Goal: Task Accomplishment & Management: Manage account settings

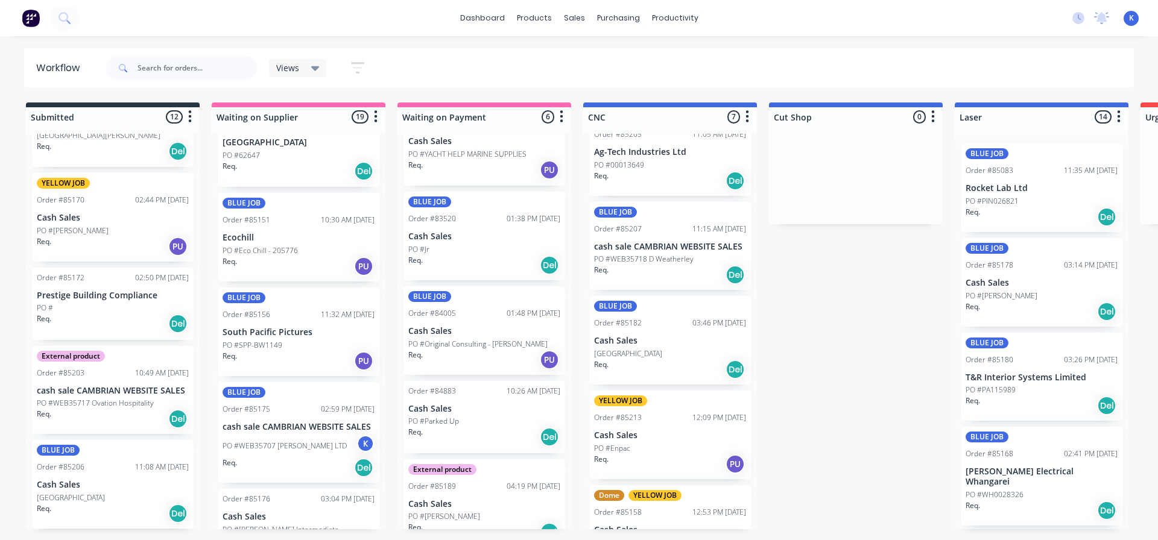
scroll to position [271, 0]
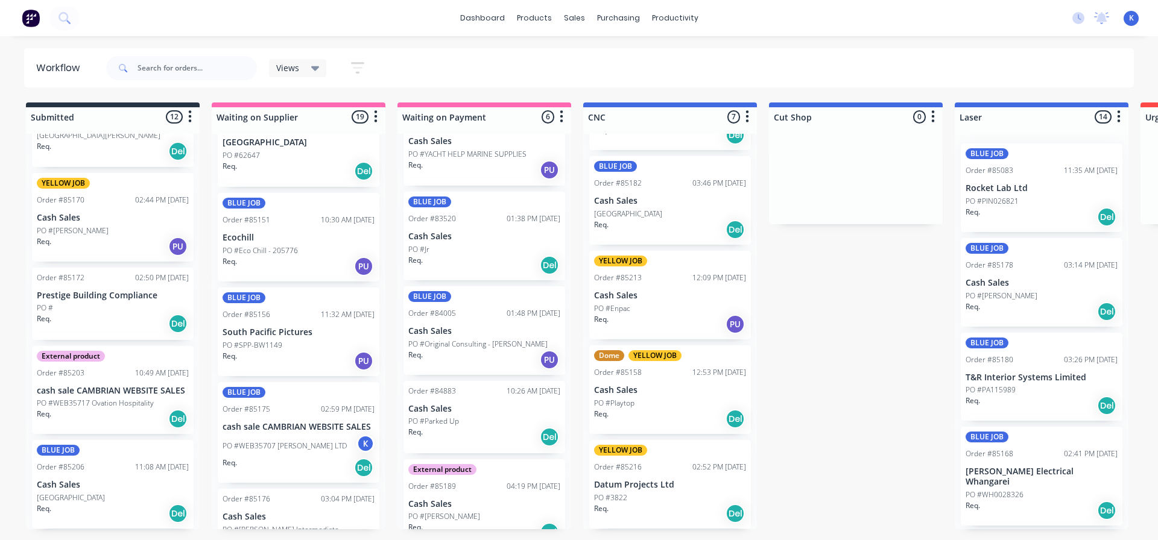
click at [617, 403] on p "PO #Playtop" at bounding box center [614, 403] width 40 height 11
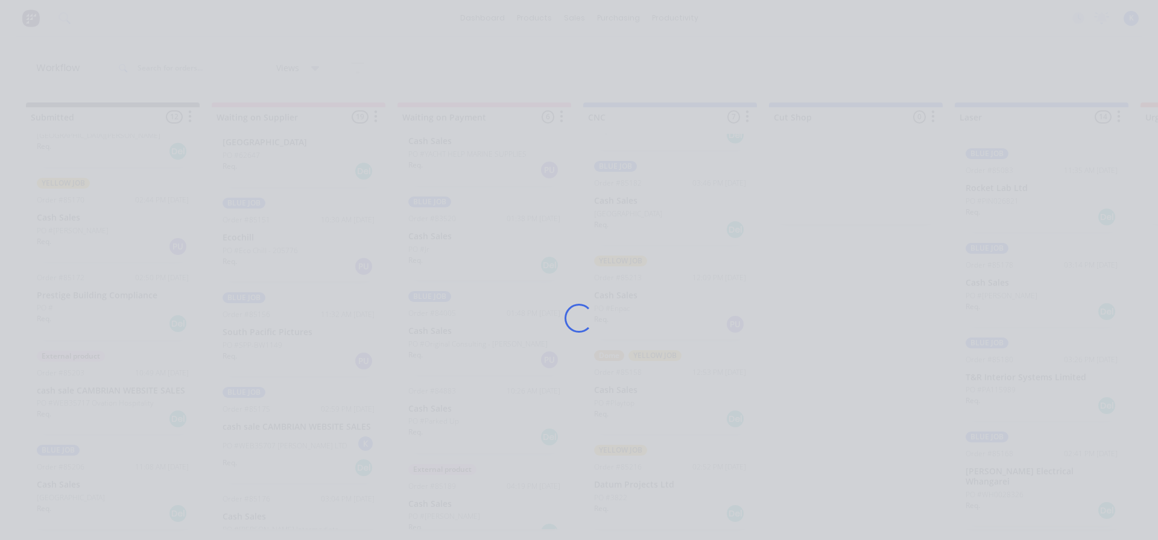
click at [617, 403] on div "Loading..." at bounding box center [578, 318] width 965 height 540
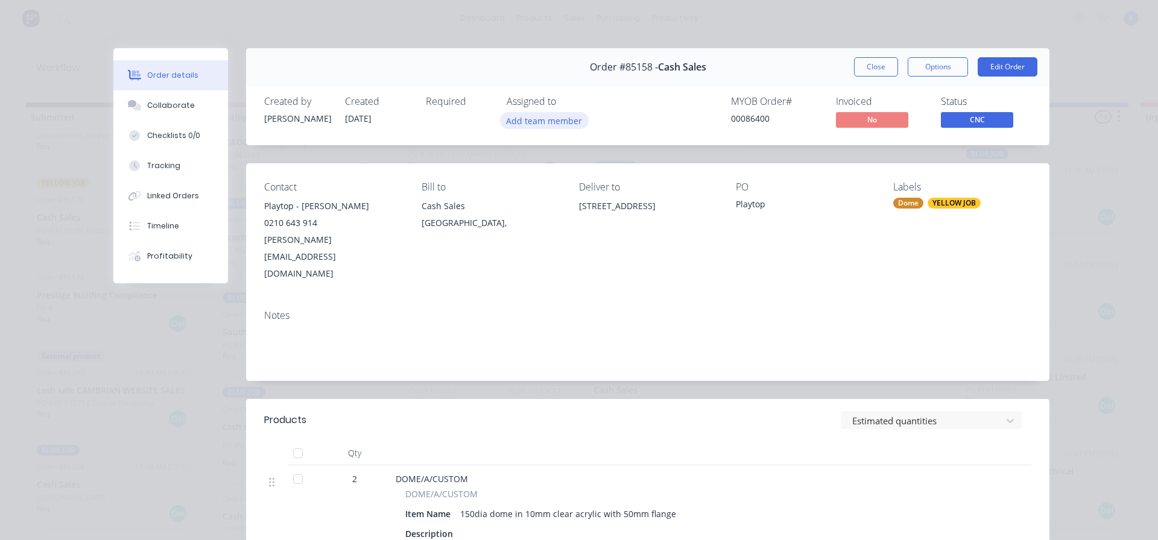
click at [534, 120] on button "Add team member" at bounding box center [544, 120] width 89 height 16
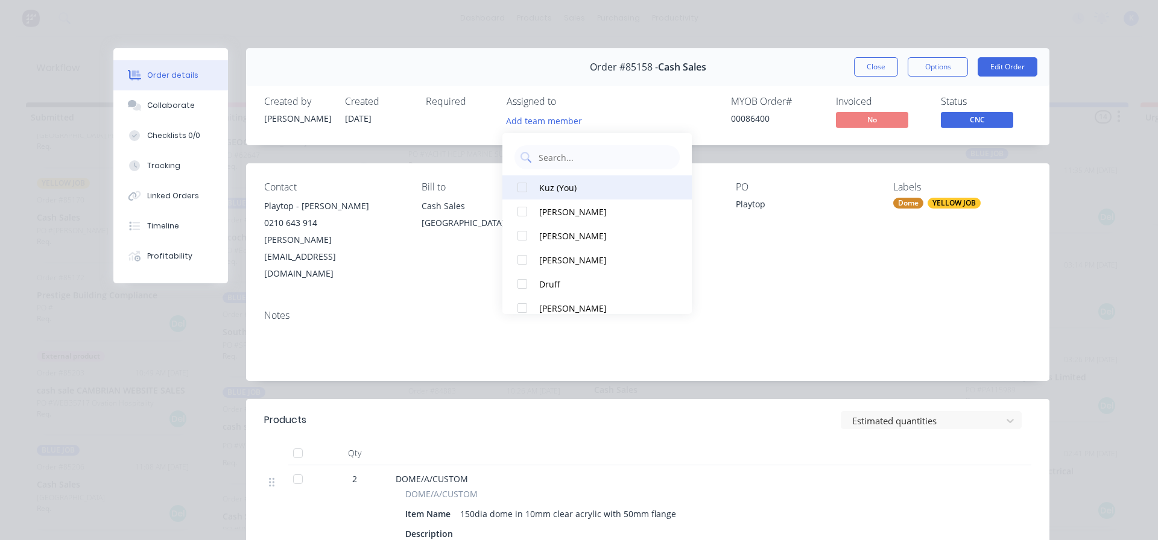
click at [528, 190] on div at bounding box center [522, 187] width 24 height 24
click at [863, 72] on button "Close" at bounding box center [876, 66] width 44 height 19
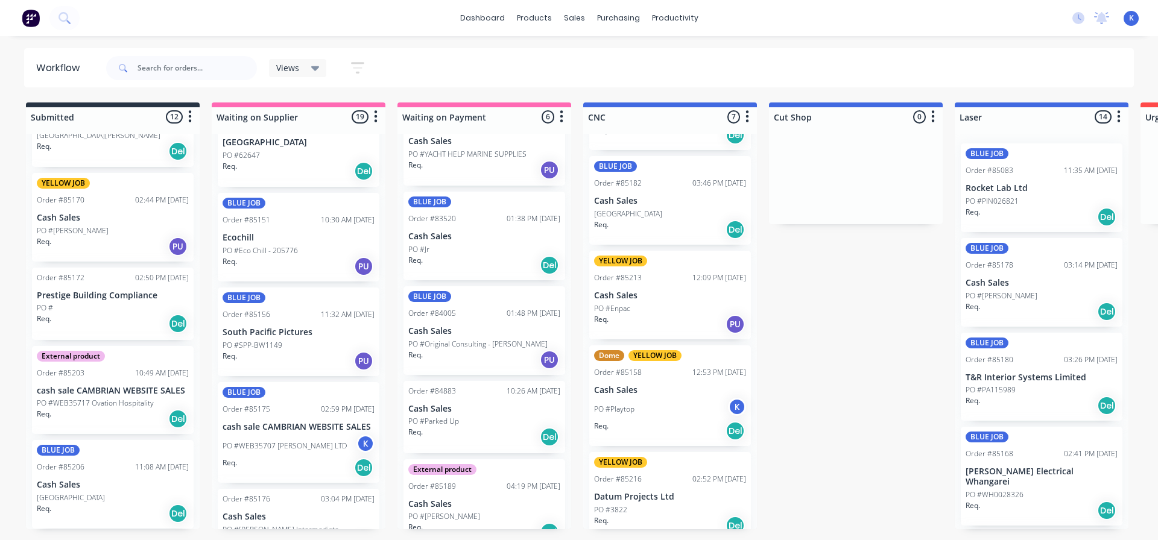
click at [615, 402] on div "PO #Playtop K" at bounding box center [670, 409] width 152 height 23
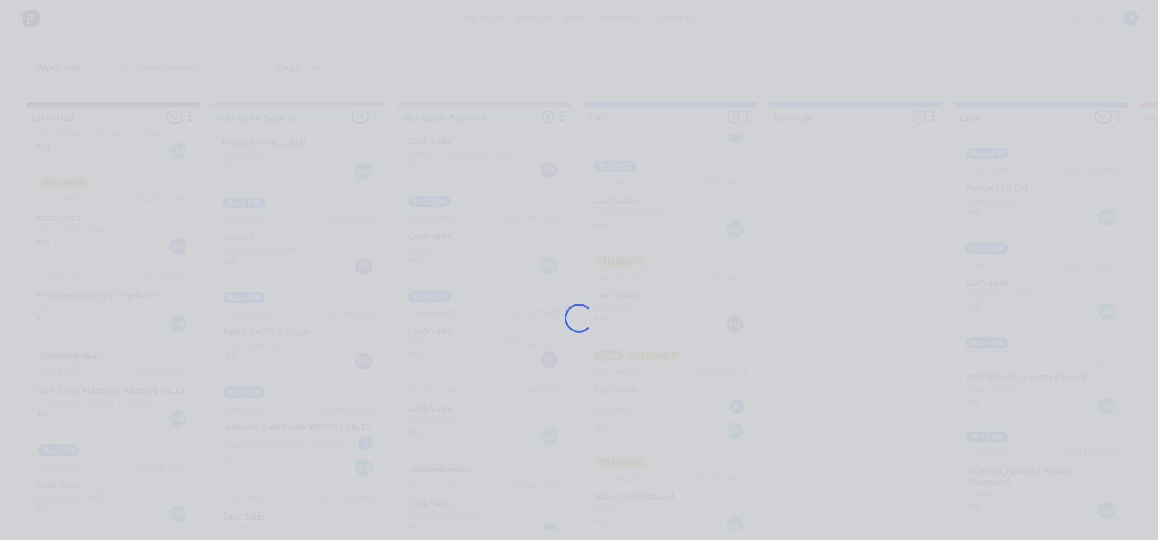
click at [615, 402] on div "Loading..." at bounding box center [578, 318] width 965 height 540
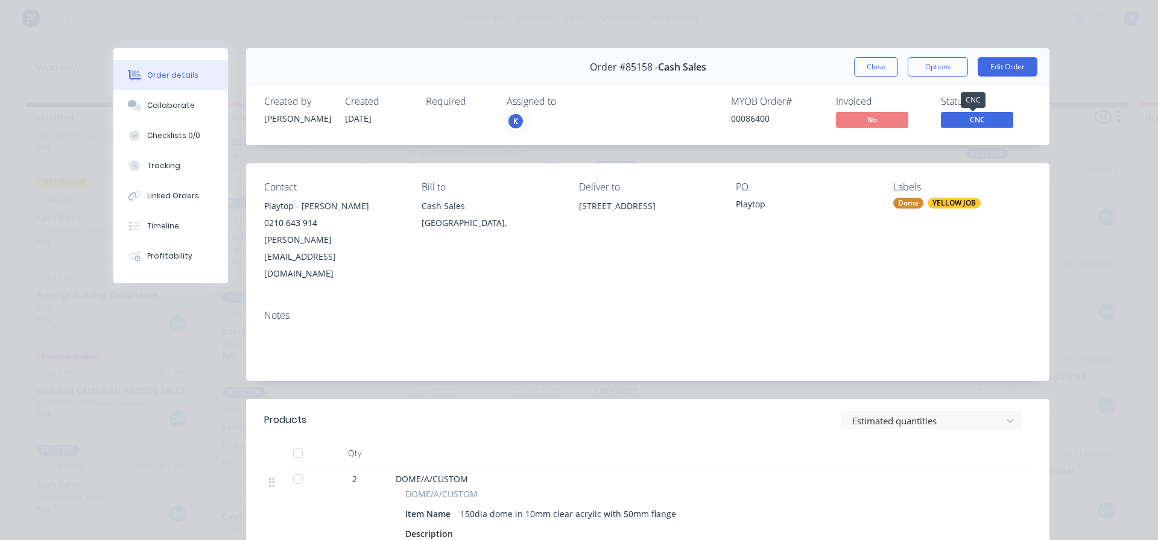
click at [980, 118] on span "CNC" at bounding box center [976, 119] width 72 height 15
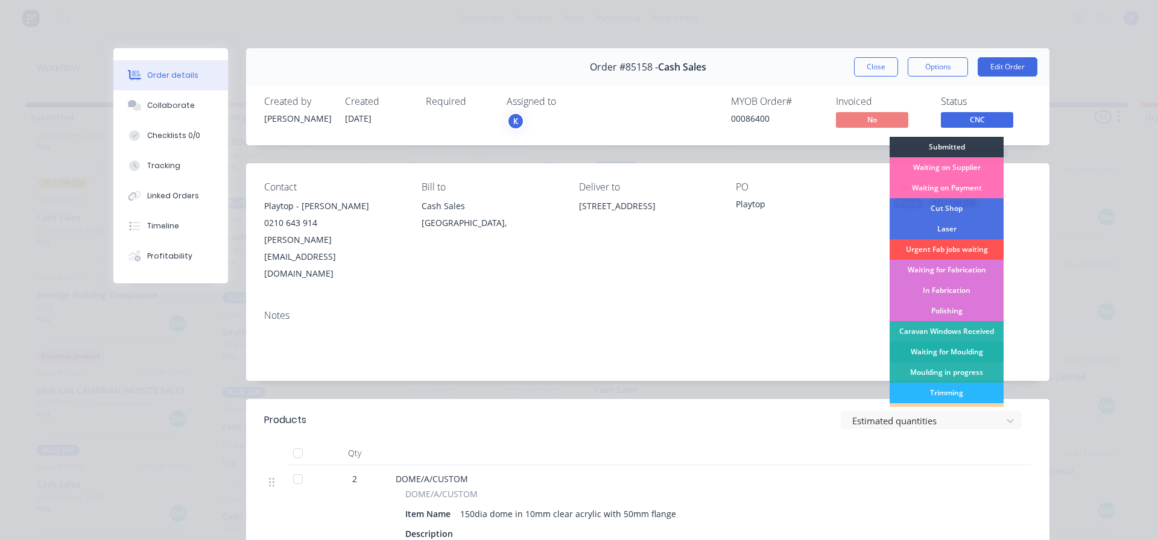
click at [954, 345] on div "Waiting for Moulding" at bounding box center [946, 352] width 114 height 20
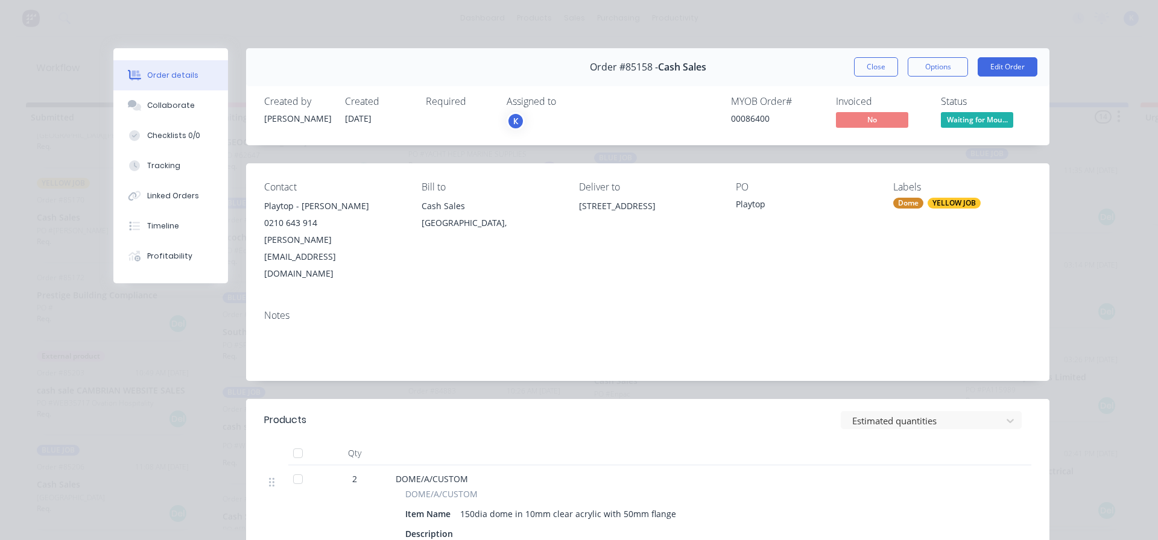
scroll to position [176, 0]
click at [873, 70] on button "Close" at bounding box center [876, 66] width 44 height 19
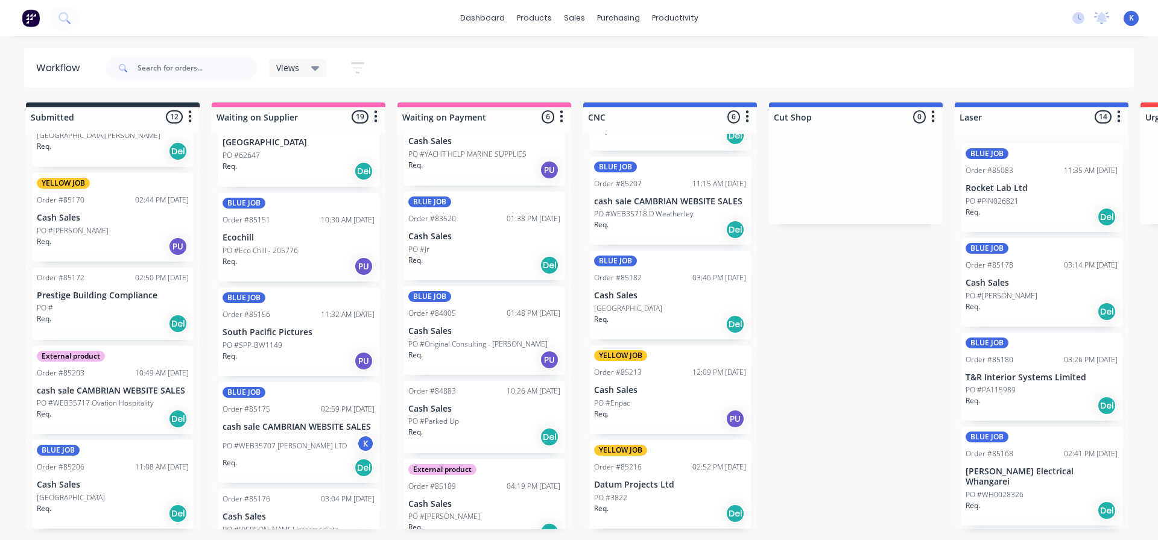
click at [616, 497] on p "PO #3822" at bounding box center [610, 498] width 33 height 11
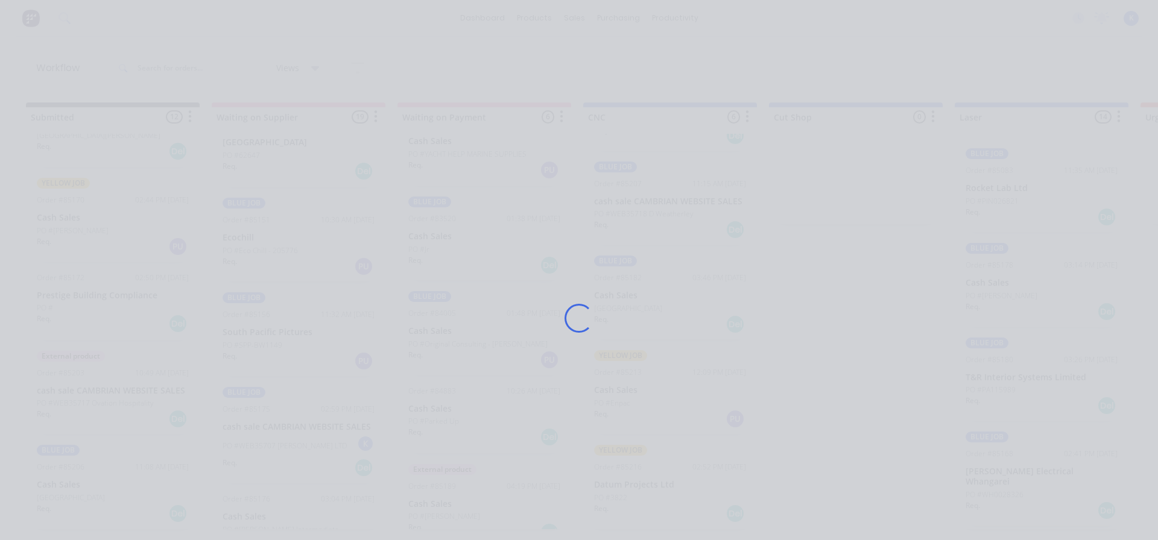
click at [616, 497] on div "Loading..." at bounding box center [578, 318] width 965 height 540
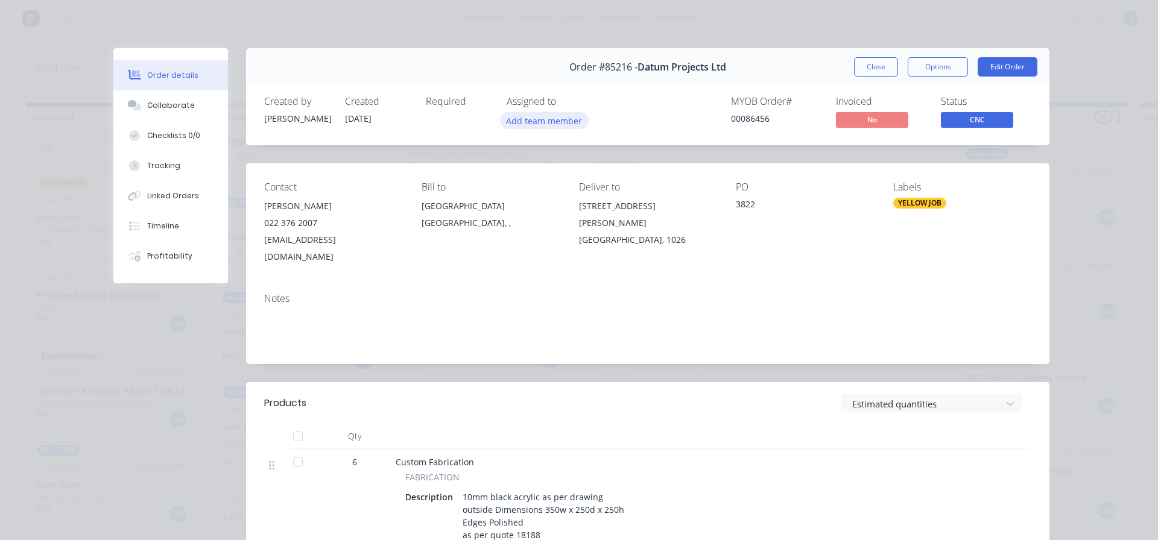
click at [548, 115] on button "Add team member" at bounding box center [544, 120] width 89 height 16
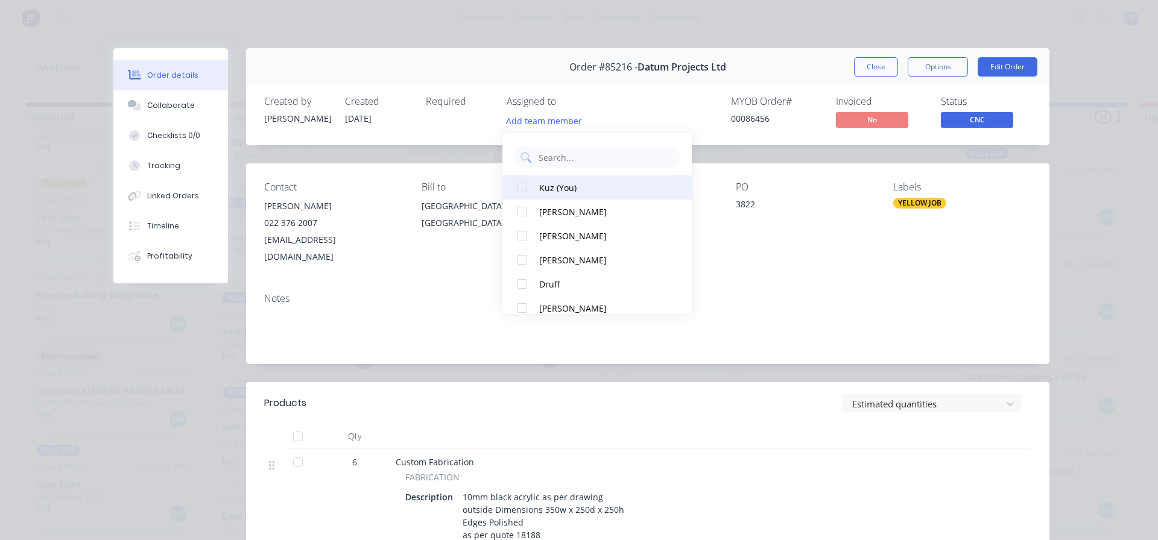
click at [526, 191] on div at bounding box center [522, 187] width 24 height 24
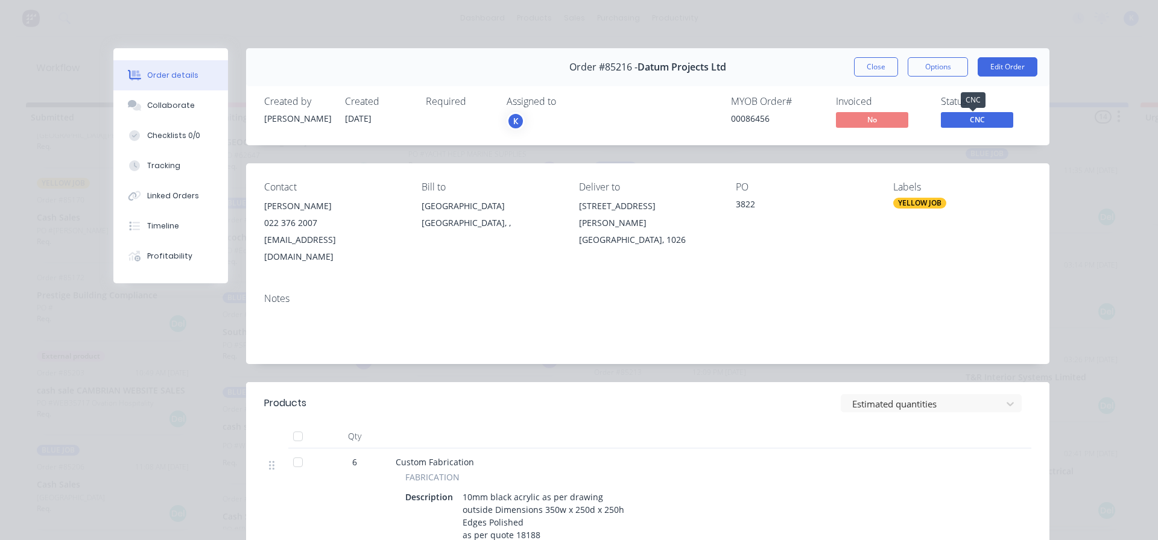
click at [985, 122] on span "CNC" at bounding box center [976, 119] width 72 height 15
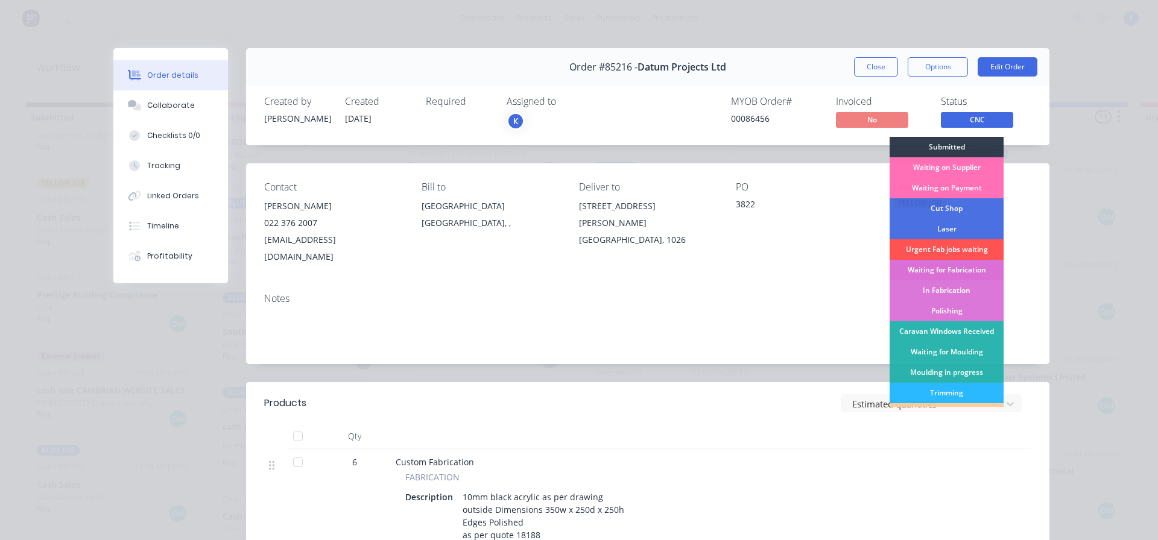
click at [950, 272] on div "Waiting for Fabrication" at bounding box center [946, 270] width 114 height 20
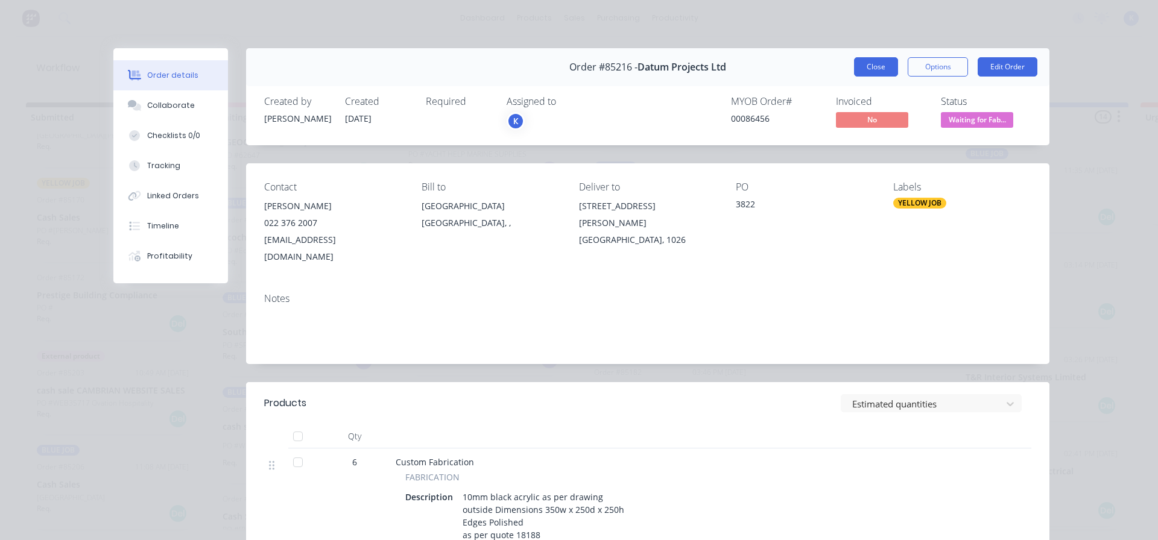
click at [864, 67] on button "Close" at bounding box center [876, 66] width 44 height 19
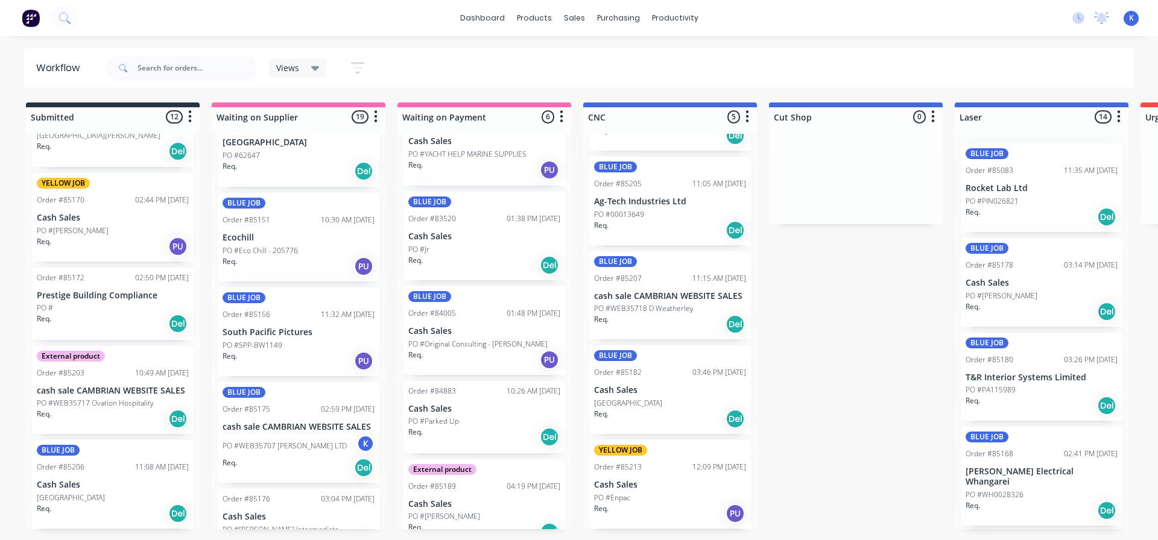
click at [631, 404] on p "[GEOGRAPHIC_DATA]" at bounding box center [628, 403] width 68 height 11
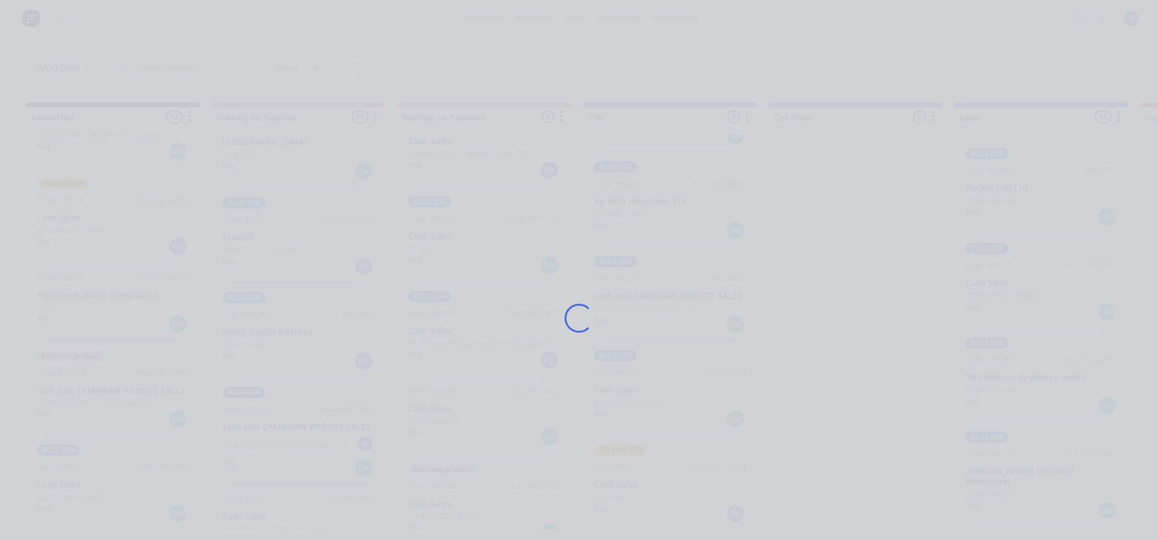
click at [631, 404] on div "Loading..." at bounding box center [578, 318] width 965 height 540
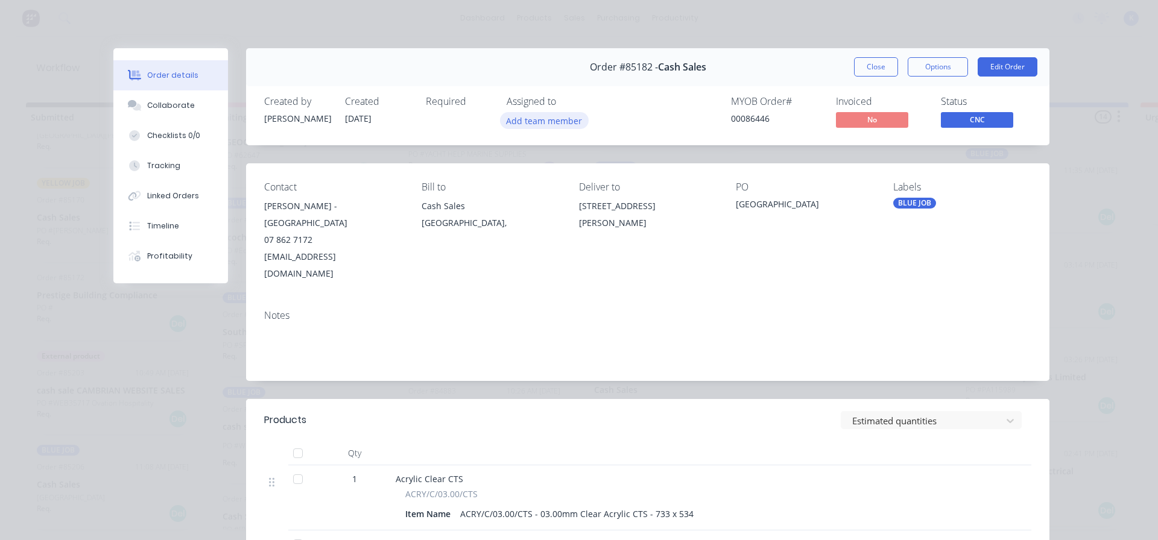
click at [532, 122] on button "Add team member" at bounding box center [544, 120] width 89 height 16
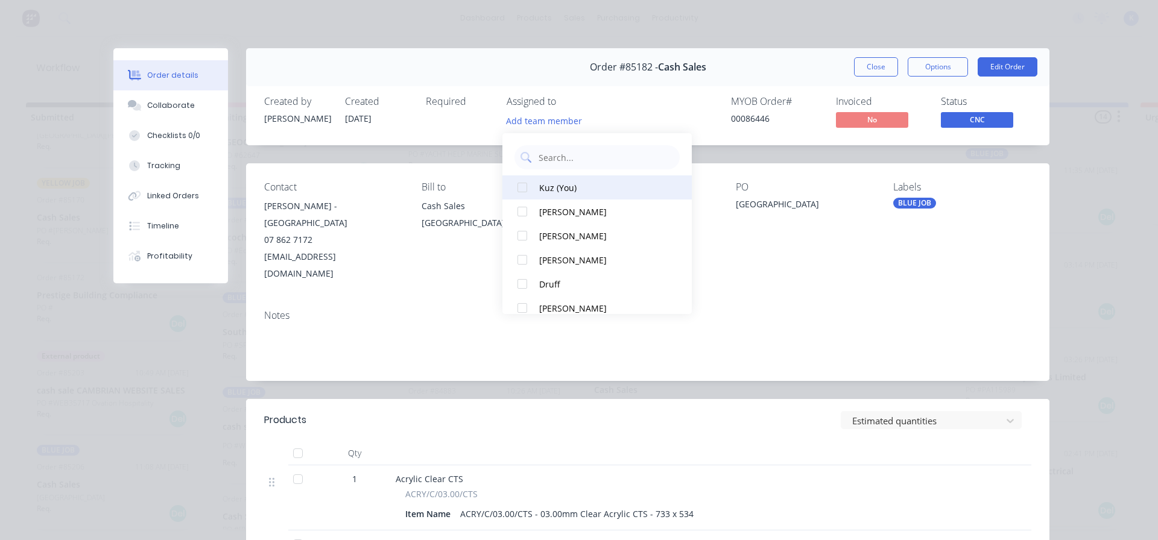
click at [523, 189] on div at bounding box center [522, 187] width 24 height 24
click at [948, 118] on span "CNC" at bounding box center [976, 119] width 72 height 15
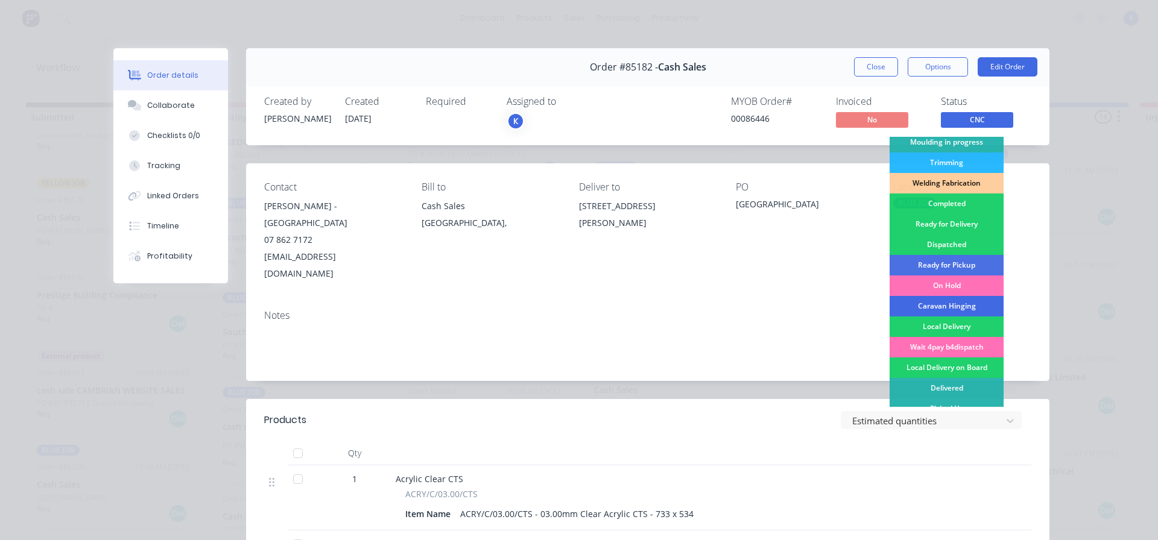
scroll to position [238, 0]
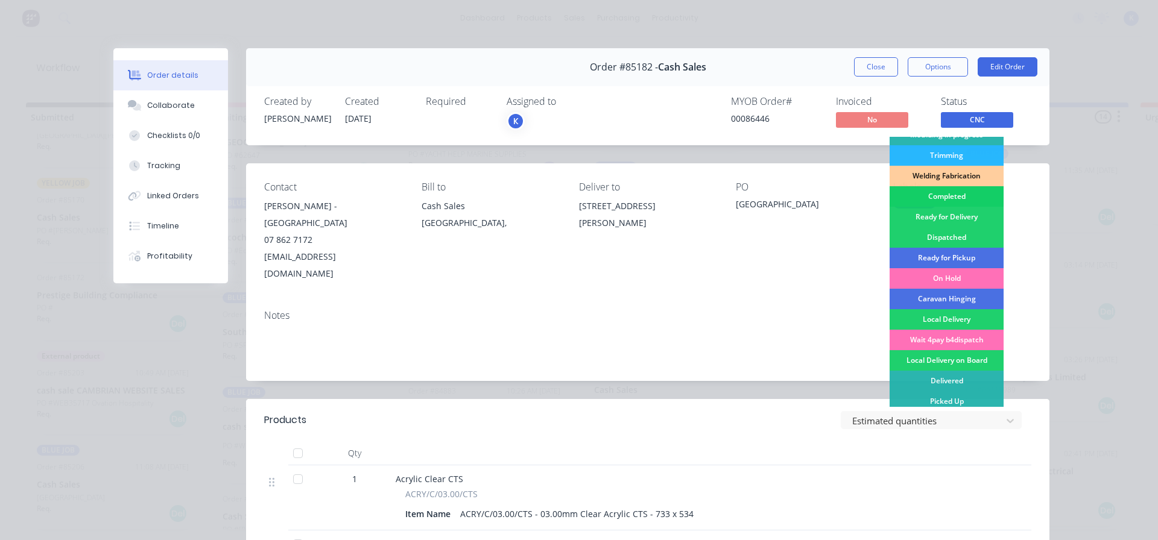
click at [953, 188] on div "Completed" at bounding box center [946, 196] width 114 height 20
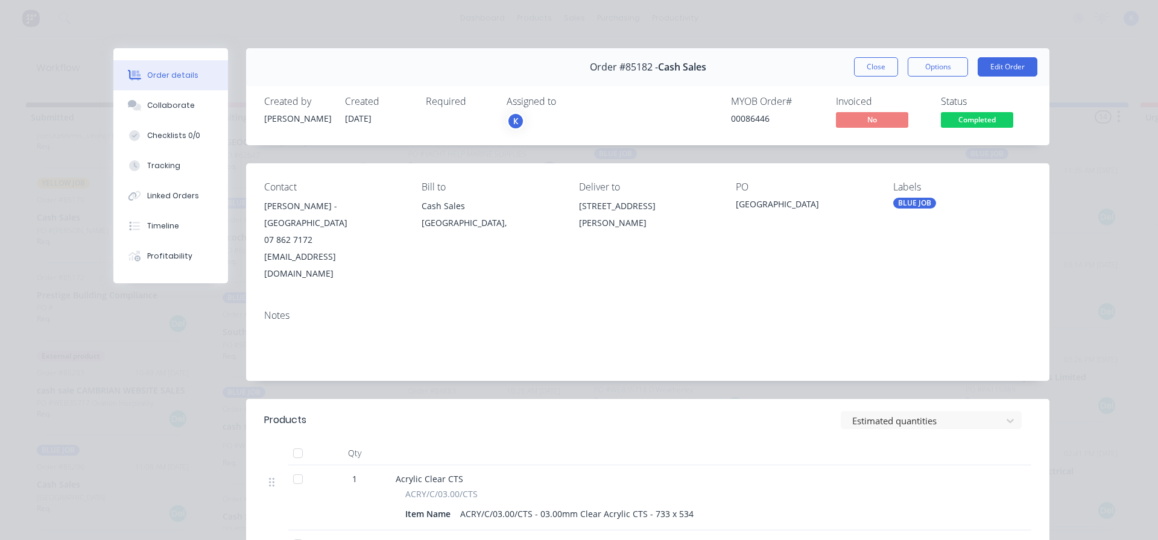
scroll to position [0, 0]
click at [878, 69] on button "Close" at bounding box center [876, 66] width 44 height 19
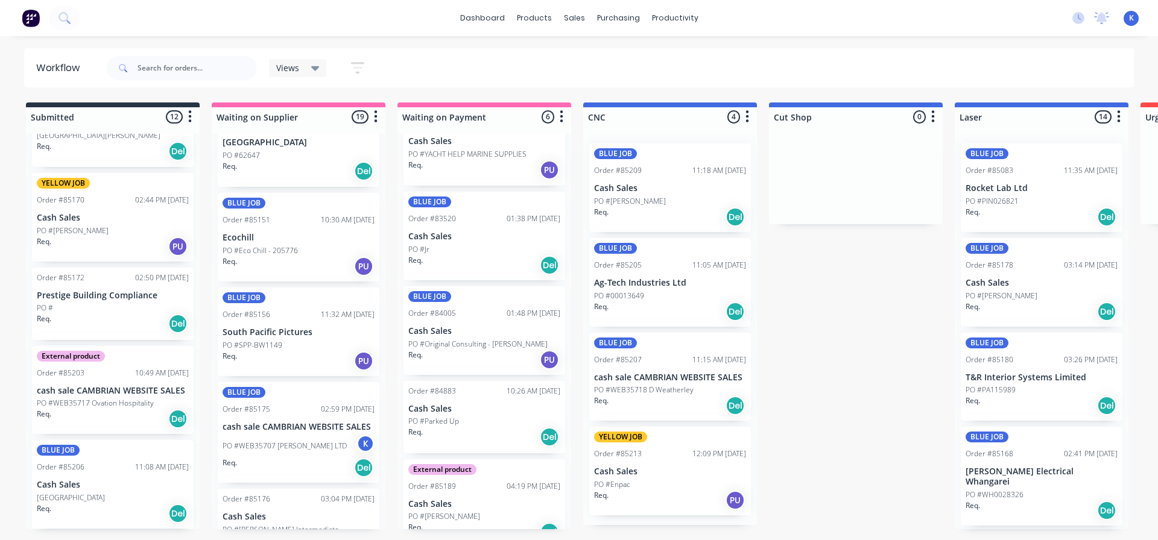
click at [705, 379] on p "cash sale CAMBRIAN WEBSITE SALES" at bounding box center [670, 378] width 152 height 10
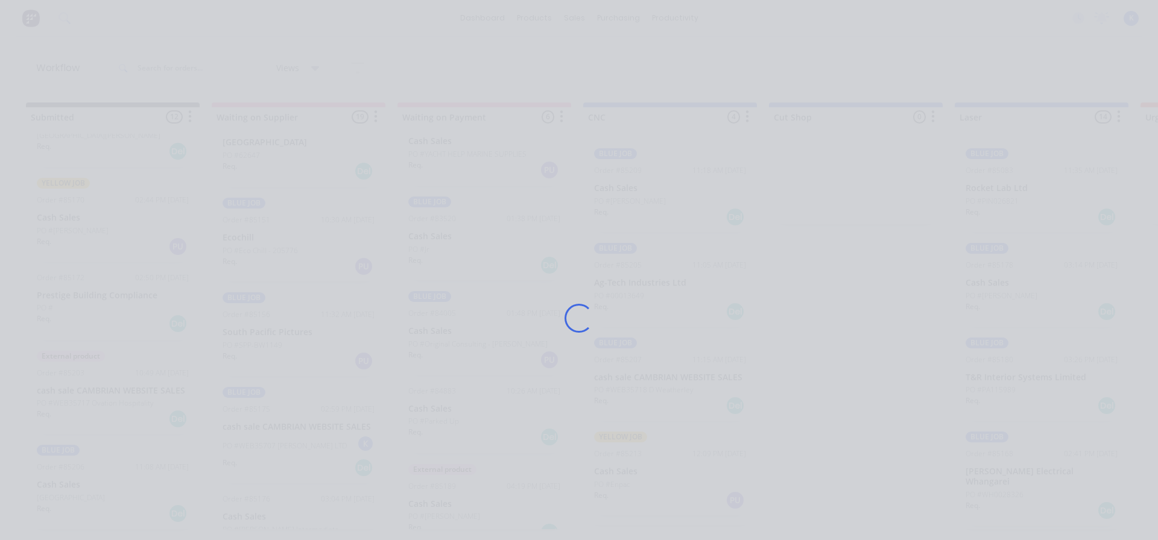
click at [702, 380] on div "Loading..." at bounding box center [578, 318] width 965 height 540
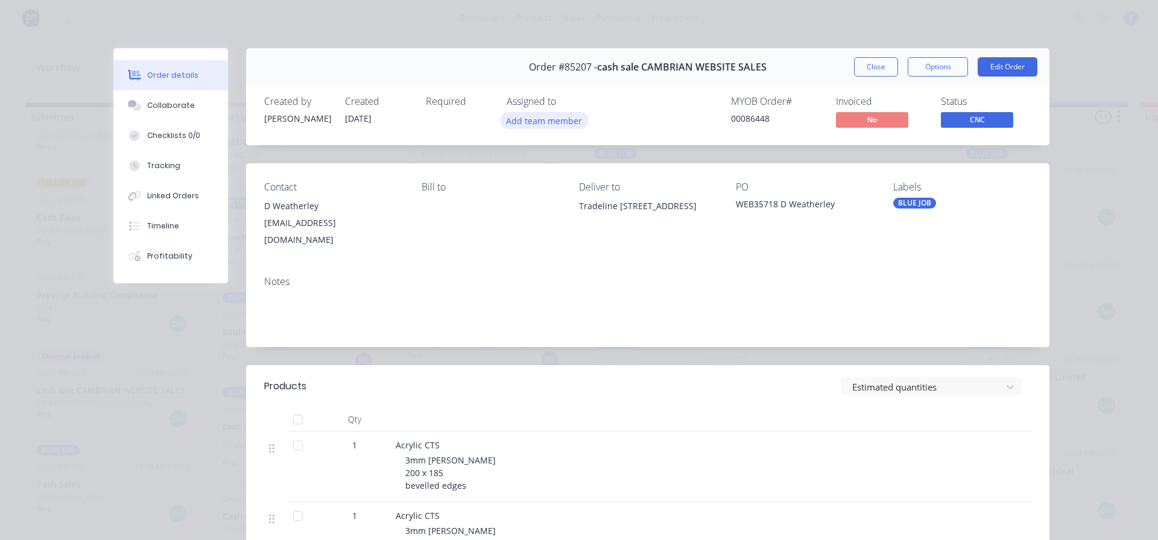
click at [523, 118] on button "Add team member" at bounding box center [544, 120] width 89 height 16
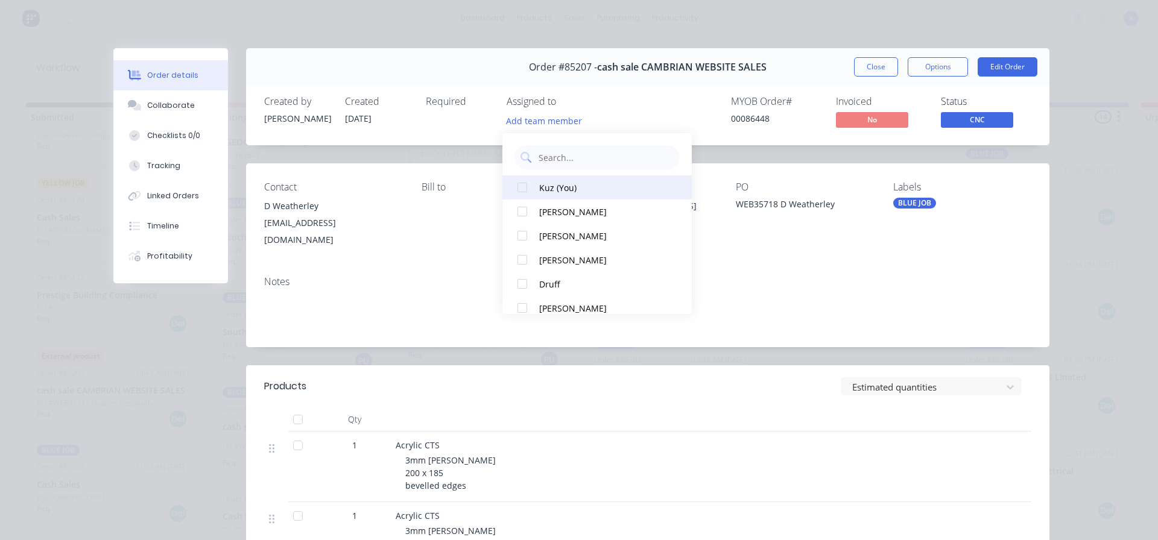
click at [529, 187] on div at bounding box center [522, 187] width 24 height 24
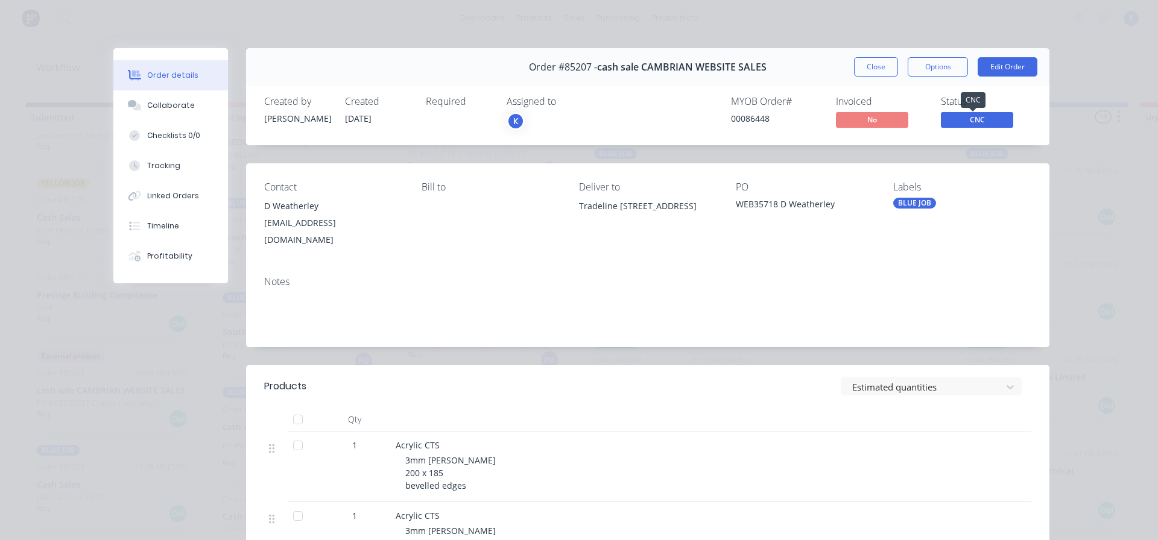
click at [987, 119] on span "CNC" at bounding box center [976, 119] width 72 height 15
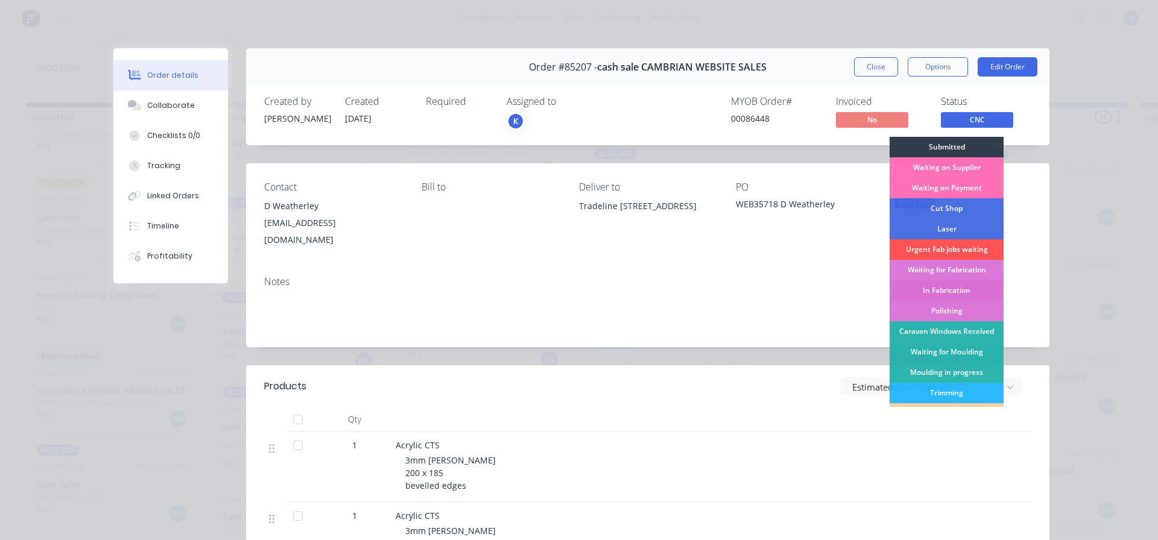
scroll to position [121, 0]
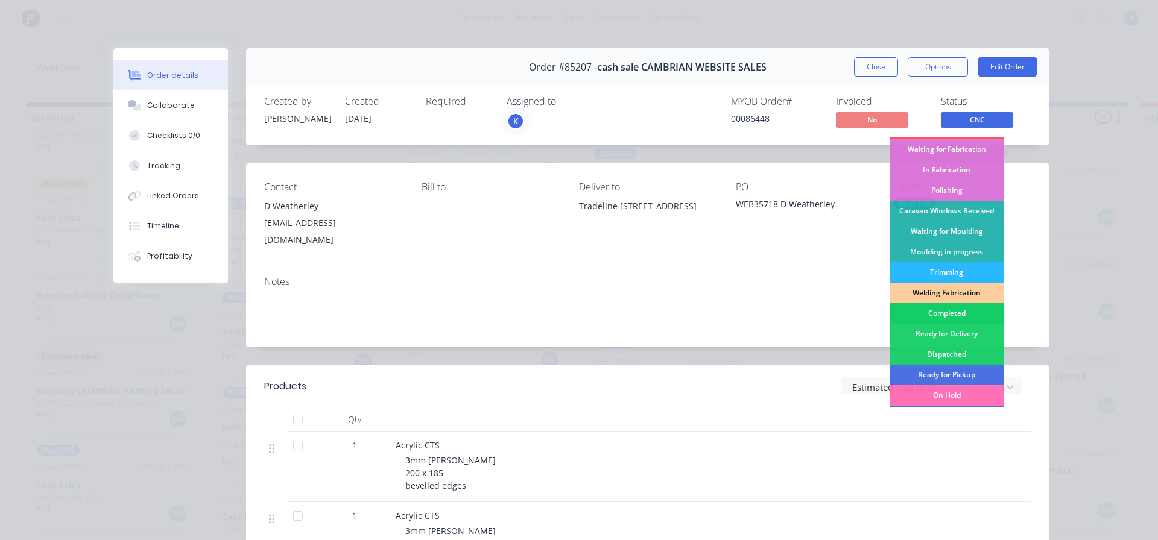
click at [948, 309] on div "Completed" at bounding box center [946, 313] width 114 height 20
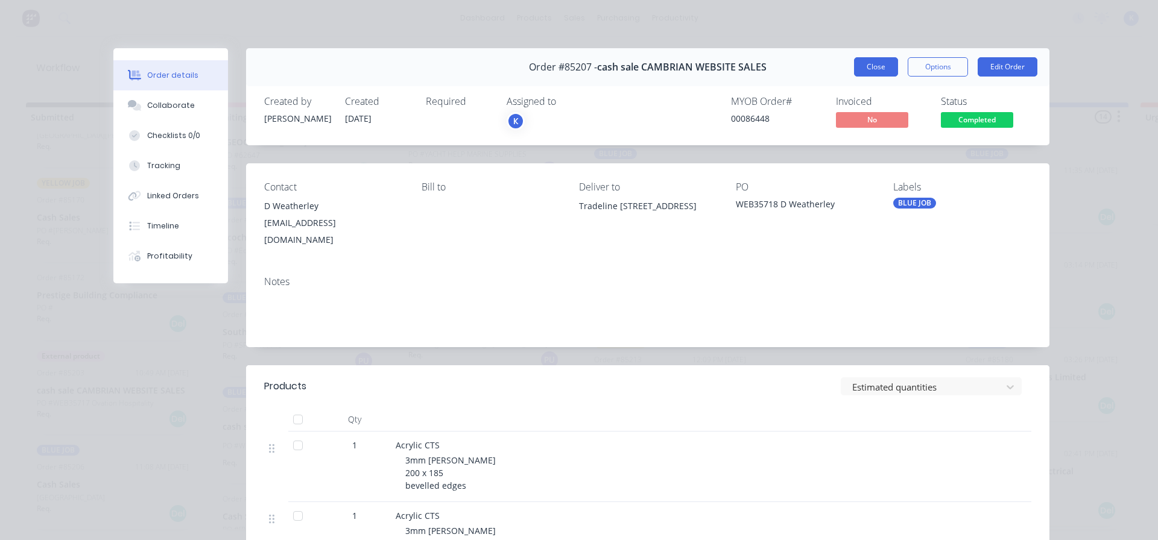
click at [864, 70] on button "Close" at bounding box center [876, 66] width 44 height 19
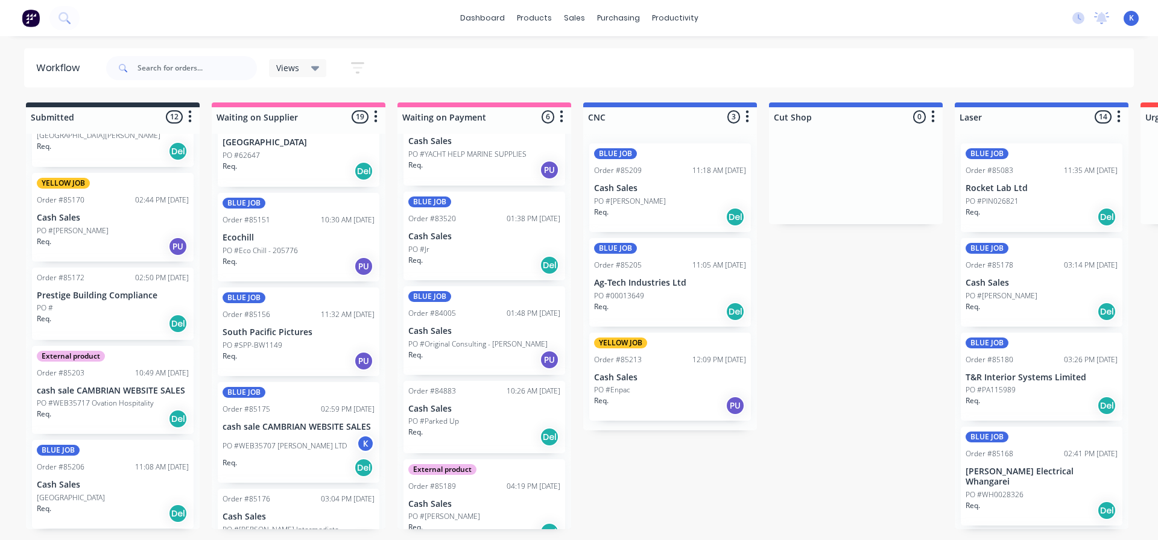
click at [622, 378] on p "Cash Sales" at bounding box center [670, 378] width 152 height 10
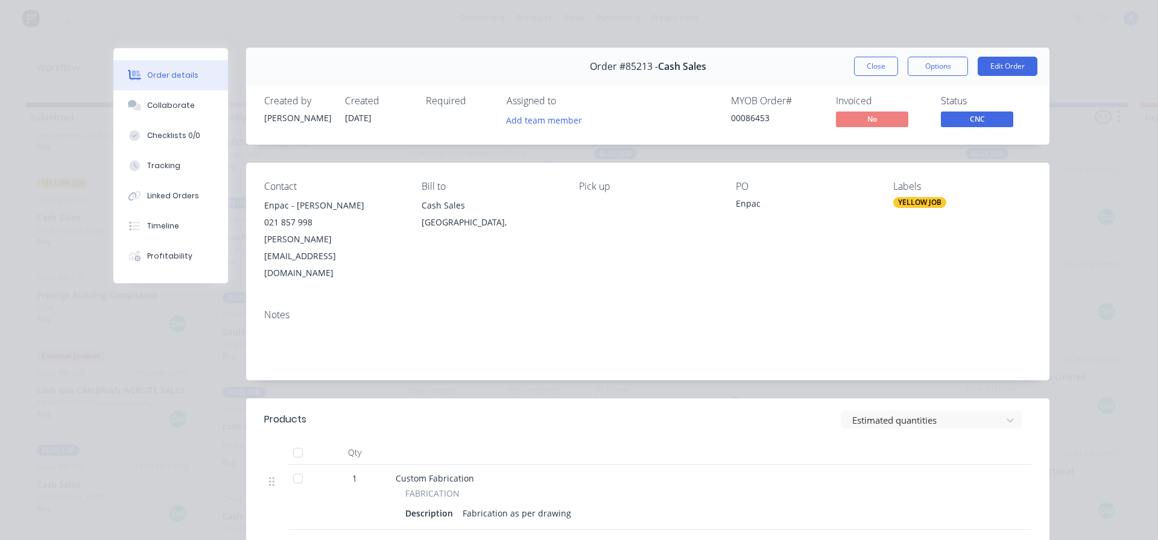
scroll to position [0, 0]
click at [859, 72] on button "Close" at bounding box center [876, 66] width 44 height 19
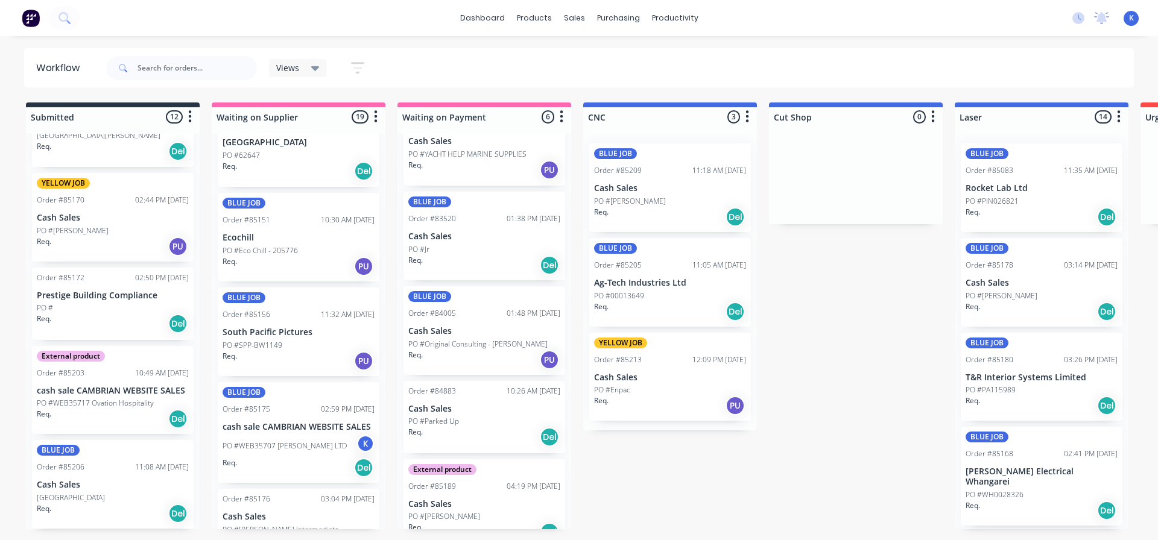
click at [652, 379] on p "Cash Sales" at bounding box center [670, 378] width 152 height 10
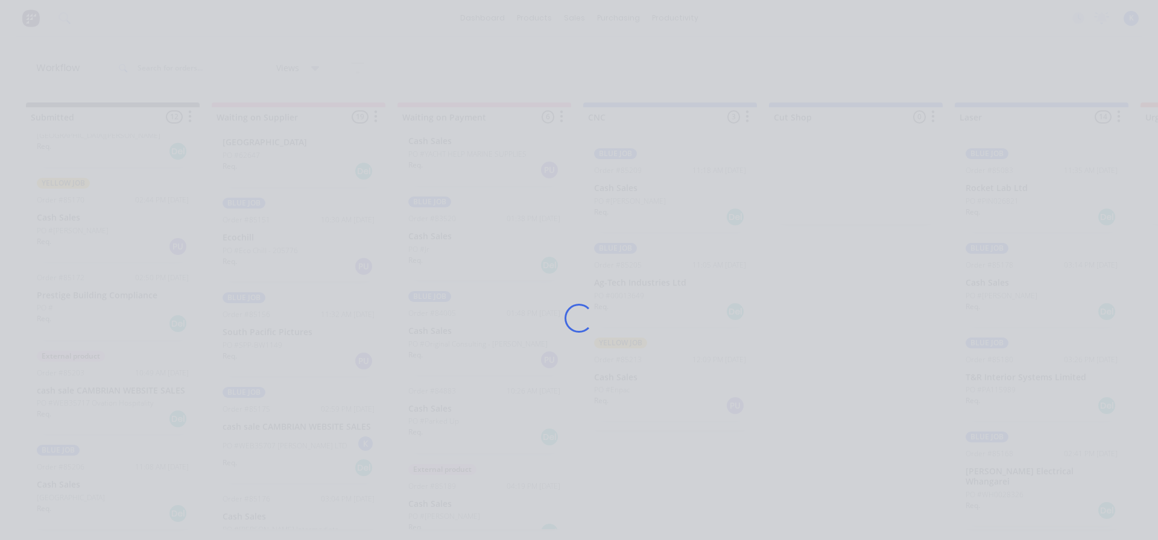
click at [652, 379] on div "Loading..." at bounding box center [578, 318] width 965 height 540
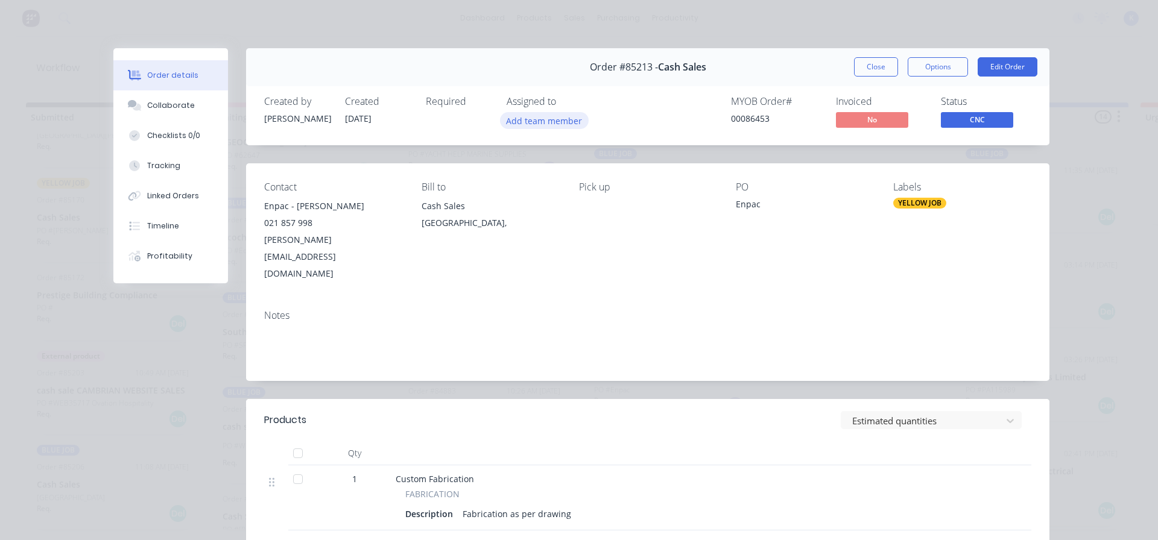
click at [543, 121] on button "Add team member" at bounding box center [544, 120] width 89 height 16
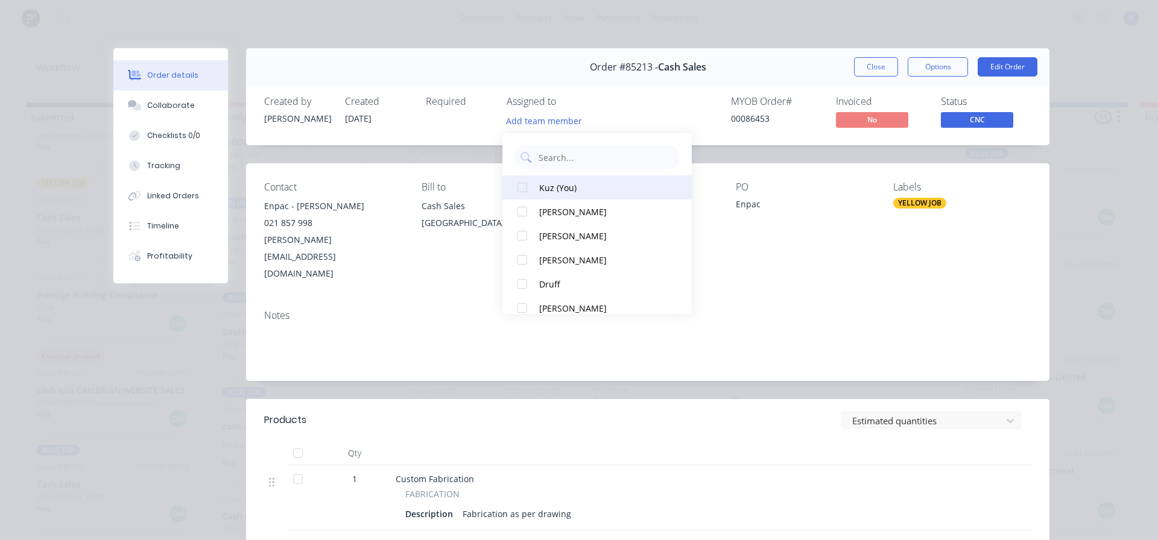
click at [520, 187] on div at bounding box center [522, 187] width 24 height 24
click at [965, 123] on span "CNC" at bounding box center [976, 119] width 72 height 15
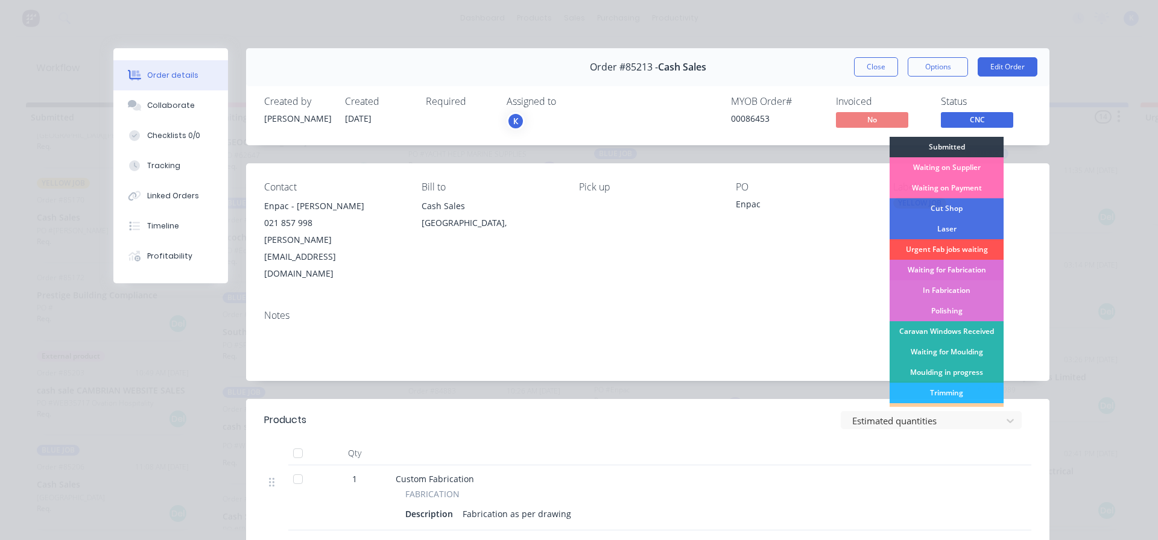
click at [936, 269] on div "Waiting for Fabrication" at bounding box center [946, 270] width 114 height 20
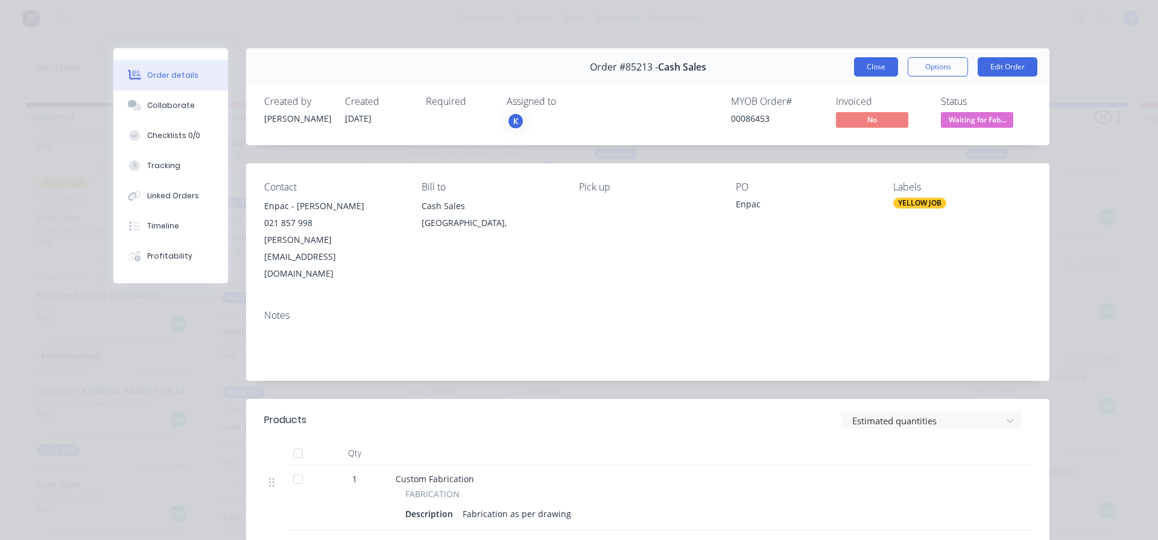
click at [872, 71] on button "Close" at bounding box center [876, 66] width 44 height 19
